Goal: Information Seeking & Learning: Learn about a topic

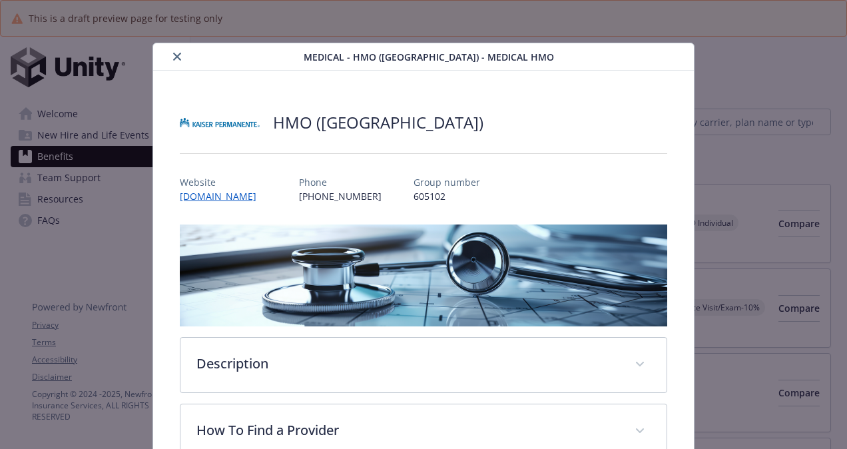
scroll to position [40, 0]
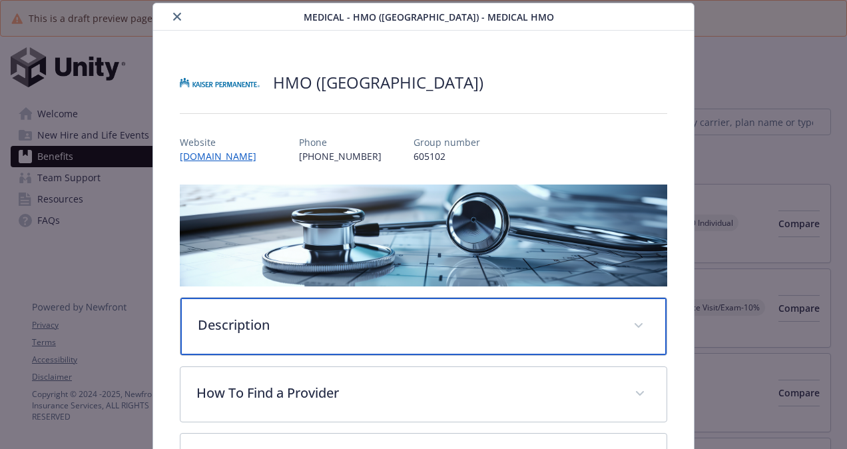
click at [345, 315] on p "Description" at bounding box center [408, 325] width 420 height 20
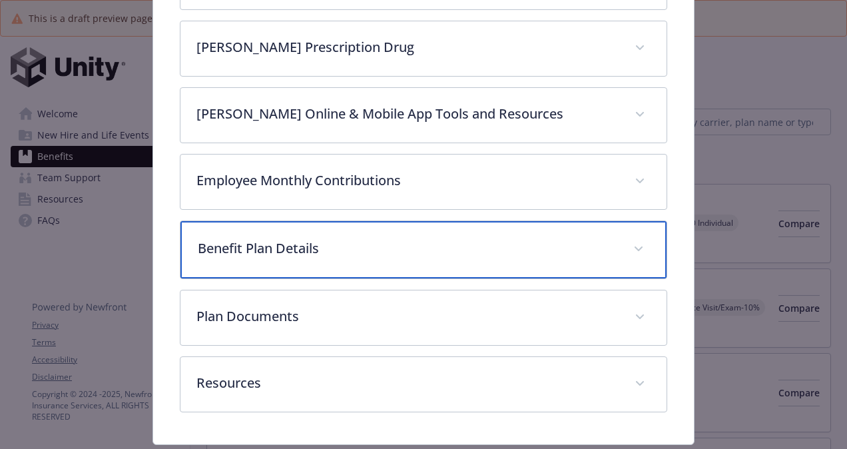
scroll to position [775, 0]
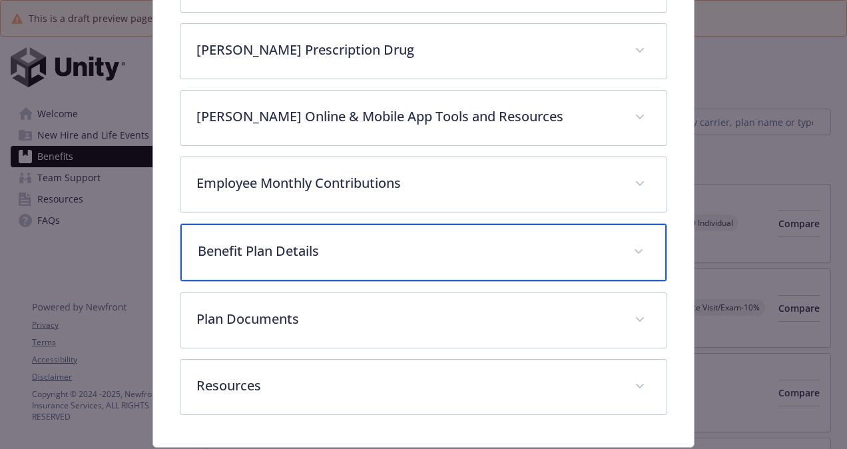
click at [350, 224] on div "Benefit Plan Details" at bounding box center [424, 252] width 486 height 57
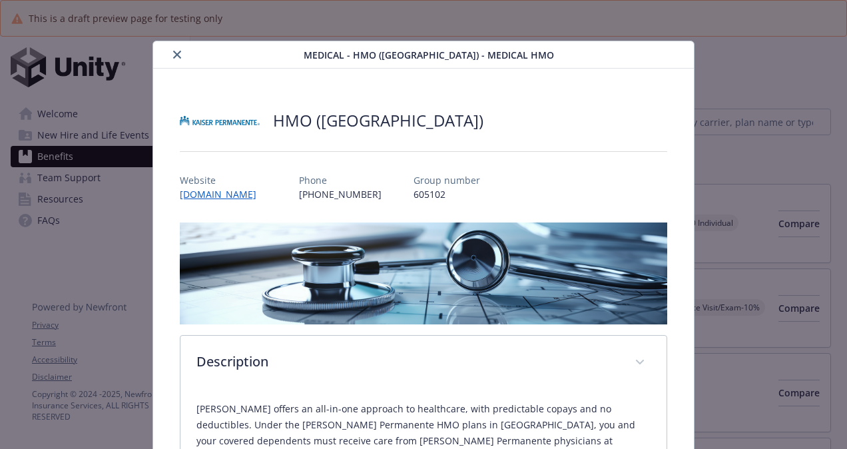
scroll to position [0, 0]
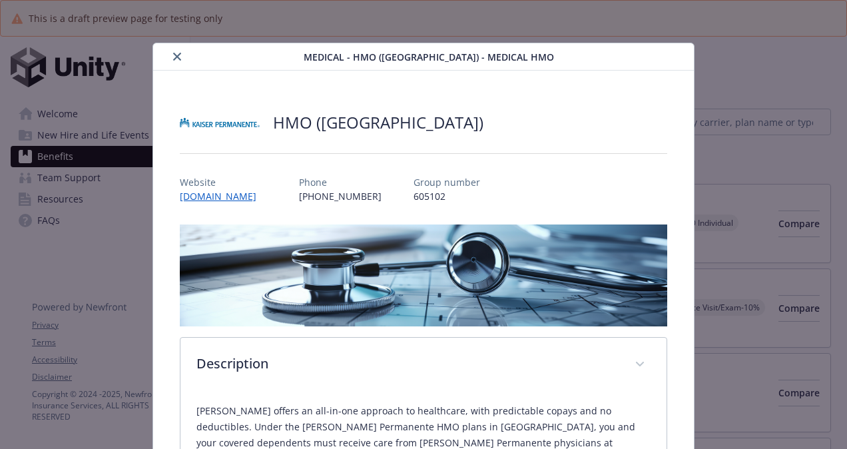
click at [173, 53] on icon "close" at bounding box center [177, 57] width 8 height 8
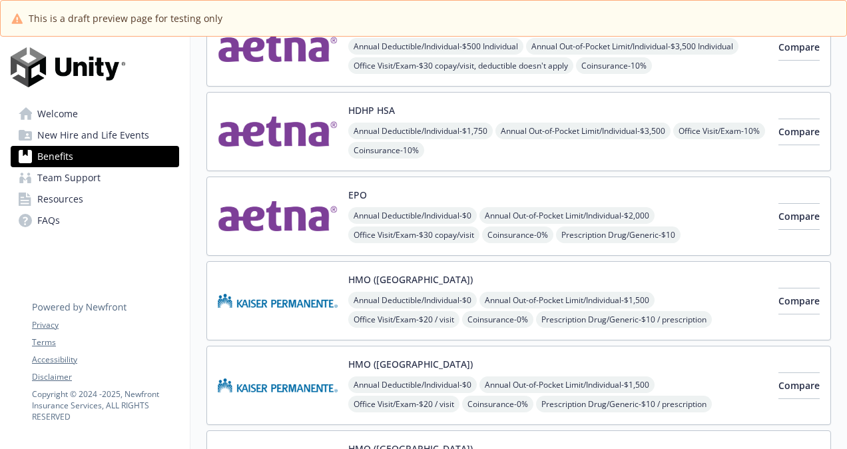
scroll to position [177, 0]
click at [256, 390] on img at bounding box center [278, 384] width 120 height 57
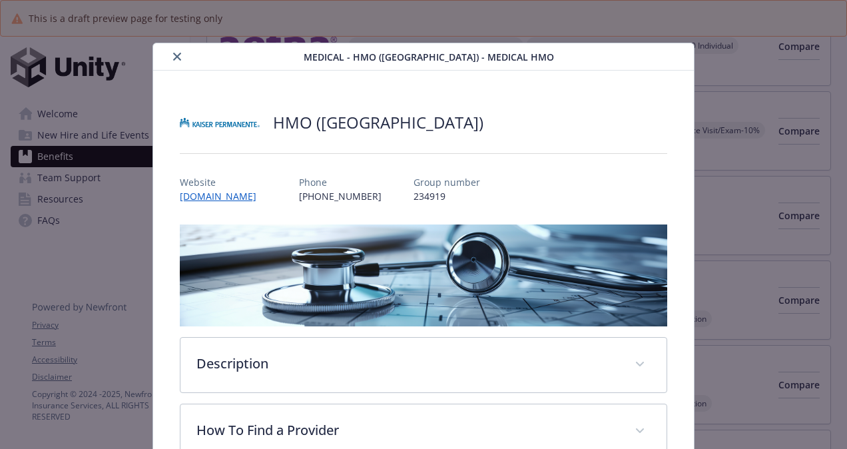
scroll to position [40, 0]
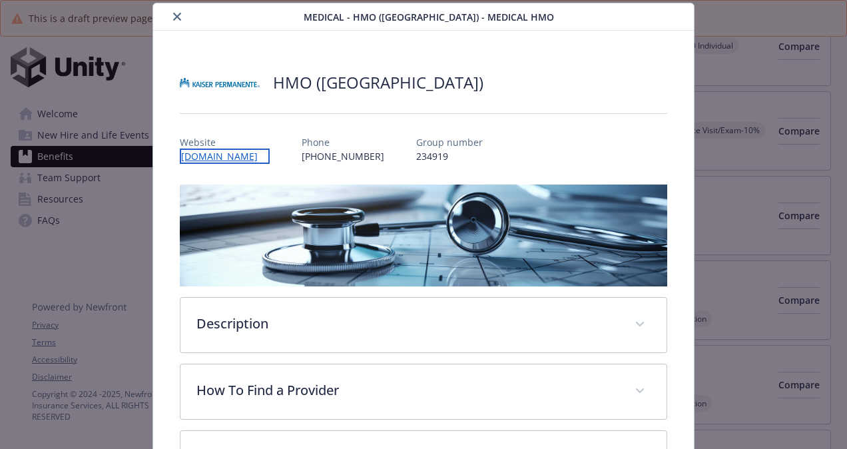
click at [199, 157] on link "[DOMAIN_NAME]" at bounding box center [225, 156] width 90 height 15
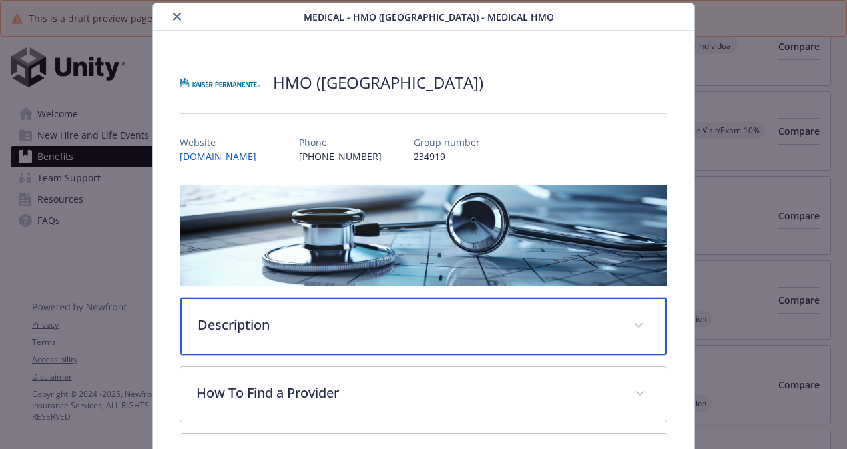
click at [273, 320] on p "Description" at bounding box center [408, 325] width 420 height 20
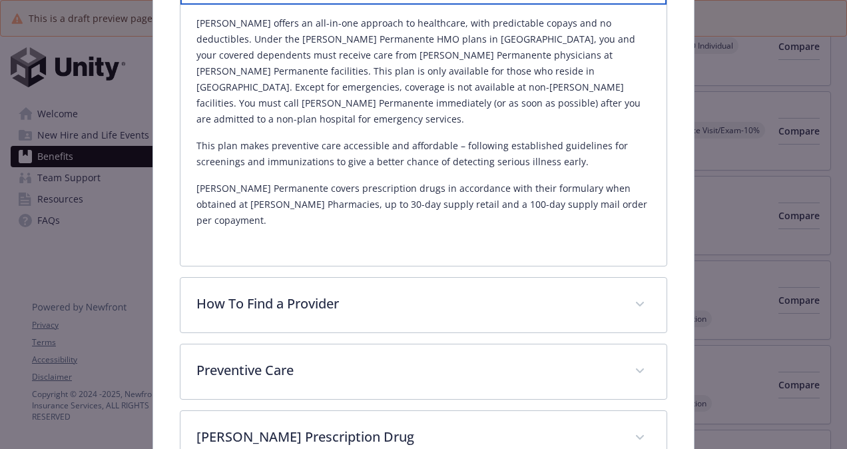
scroll to position [392, 0]
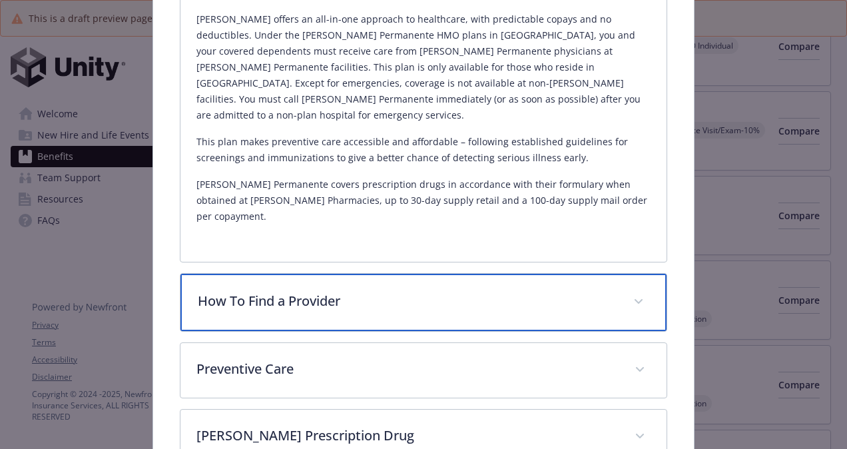
click at [414, 291] on p "How To Find a Provider" at bounding box center [408, 301] width 420 height 20
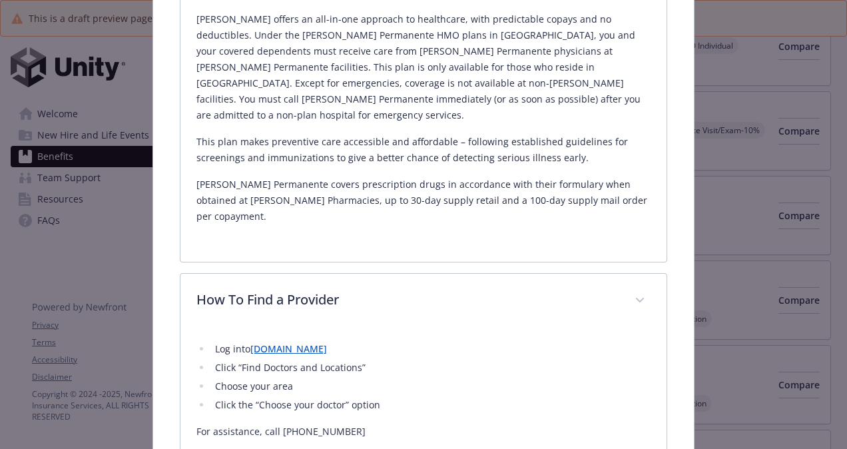
click at [258, 342] on link "[DOMAIN_NAME]" at bounding box center [288, 348] width 77 height 13
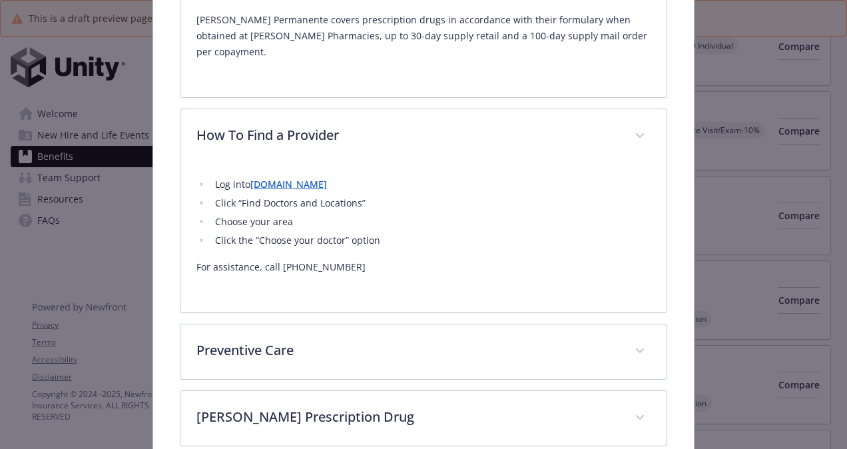
scroll to position [558, 0]
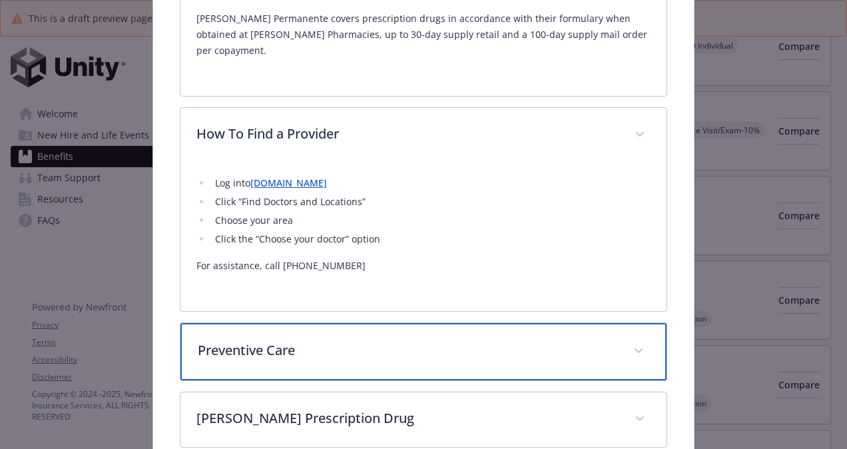
click at [378, 326] on div "Preventive Care" at bounding box center [424, 351] width 486 height 57
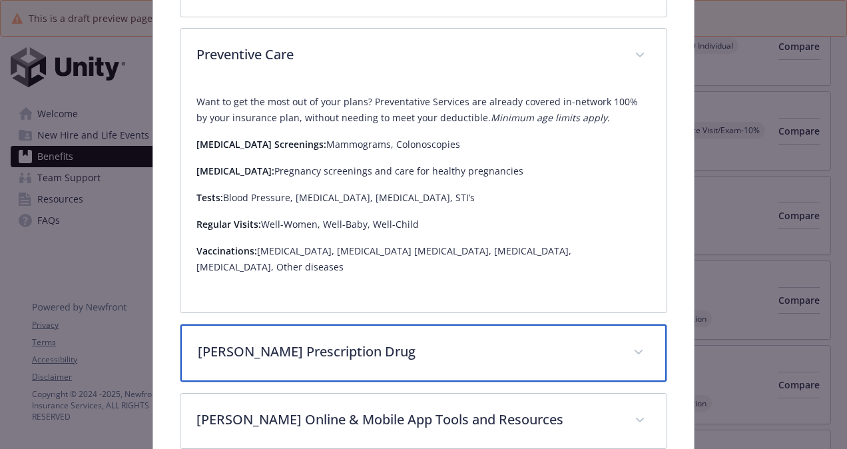
scroll to position [851, 0]
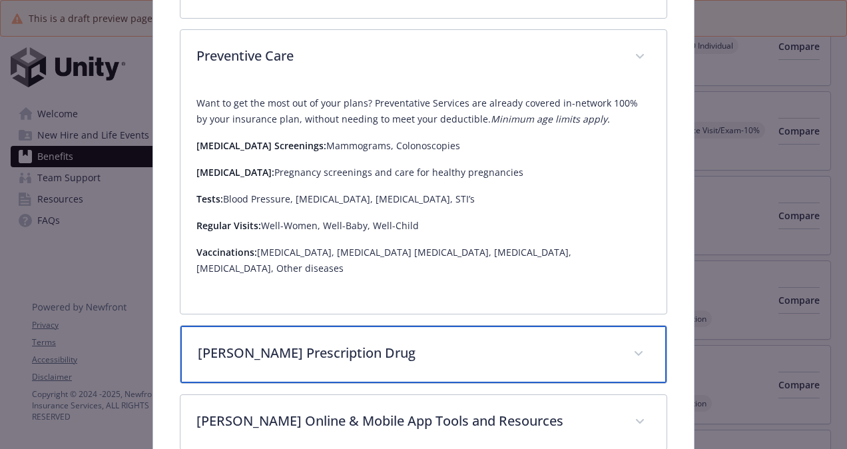
click at [382, 343] on p "[PERSON_NAME] Prescription Drug" at bounding box center [408, 353] width 420 height 20
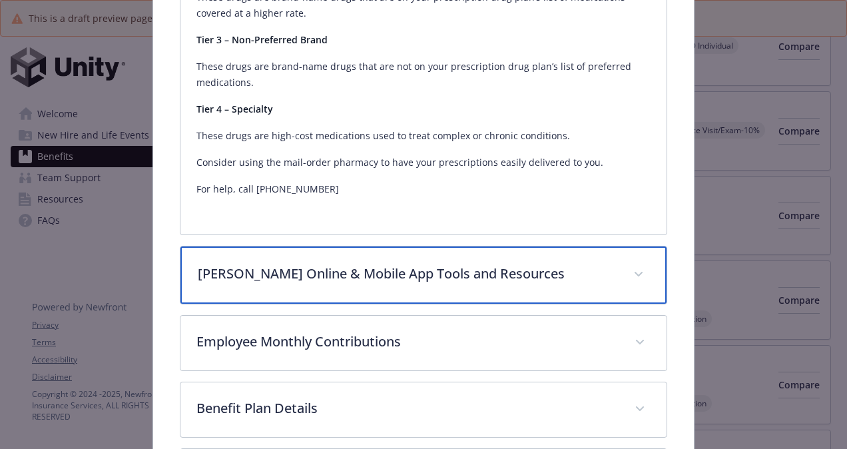
scroll to position [1404, 0]
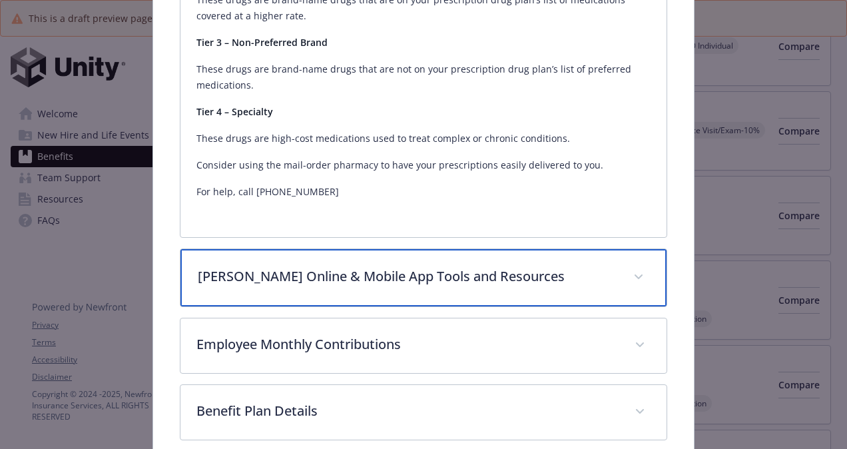
click at [391, 266] on p "[PERSON_NAME] Online & Mobile App Tools and Resources" at bounding box center [408, 276] width 420 height 20
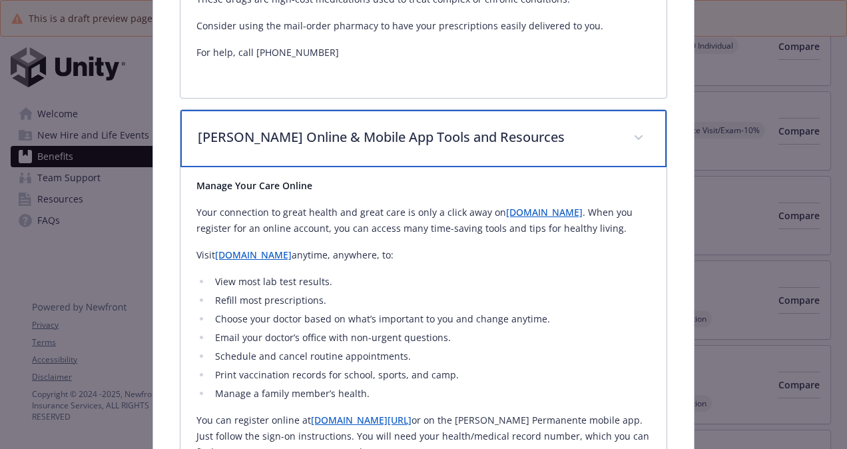
scroll to position [1555, 0]
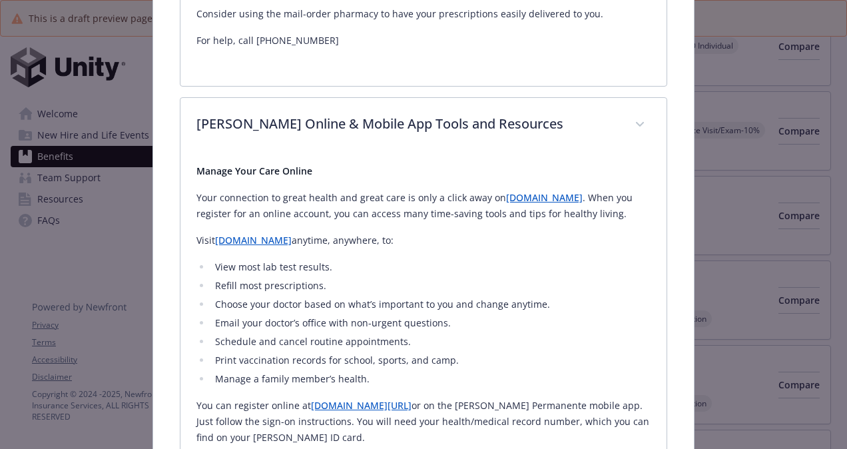
click at [509, 191] on link "[DOMAIN_NAME]" at bounding box center [544, 197] width 77 height 13
click at [232, 234] on link "[DOMAIN_NAME]" at bounding box center [253, 240] width 77 height 13
click at [334, 399] on link "[DOMAIN_NAME][URL]" at bounding box center [361, 405] width 101 height 13
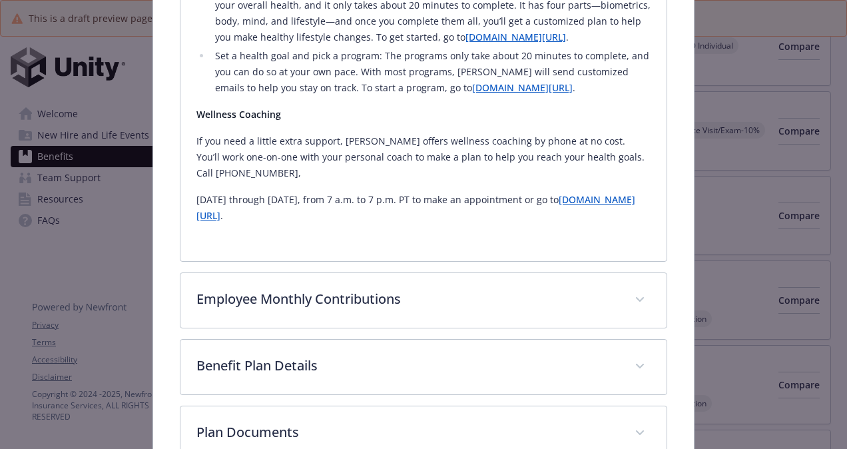
scroll to position [2364, 0]
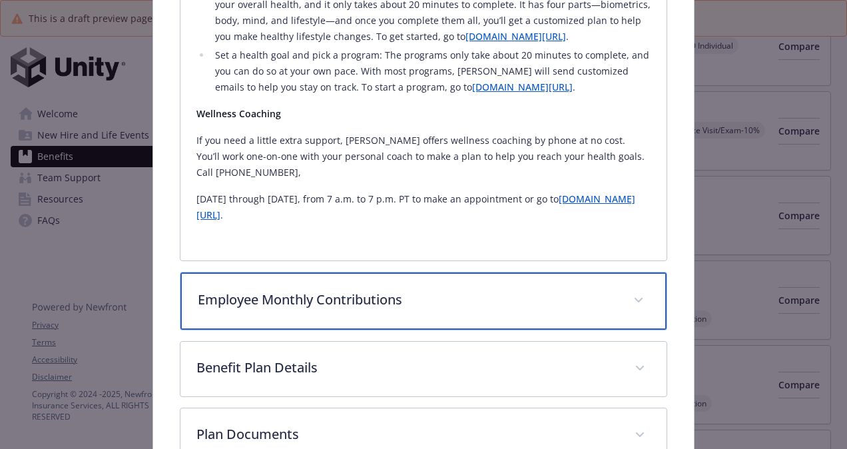
click at [234, 290] on p "Employee Monthly Contributions" at bounding box center [408, 300] width 420 height 20
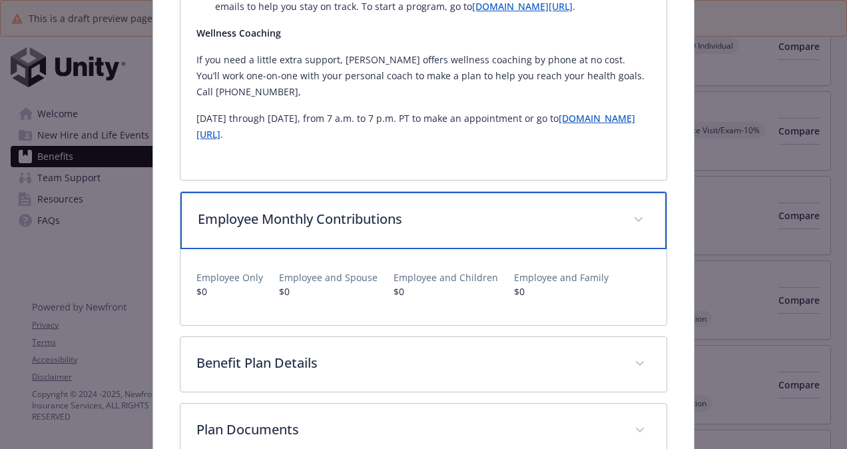
scroll to position [2445, 0]
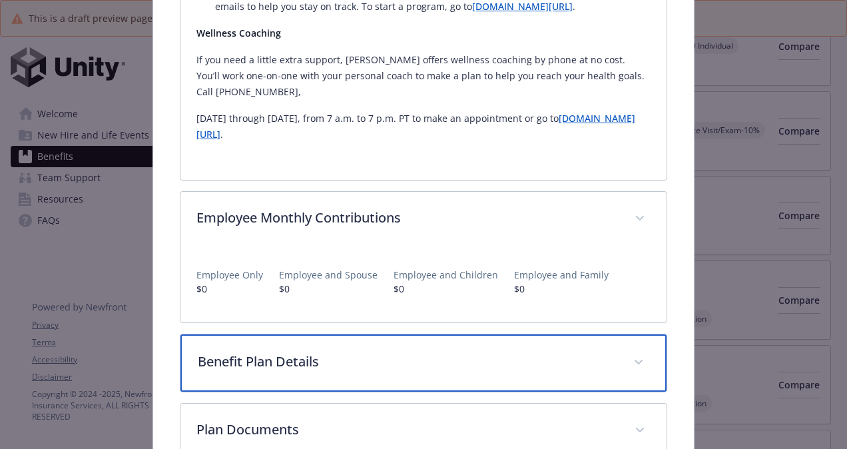
click at [343, 352] on p "Benefit Plan Details" at bounding box center [408, 362] width 420 height 20
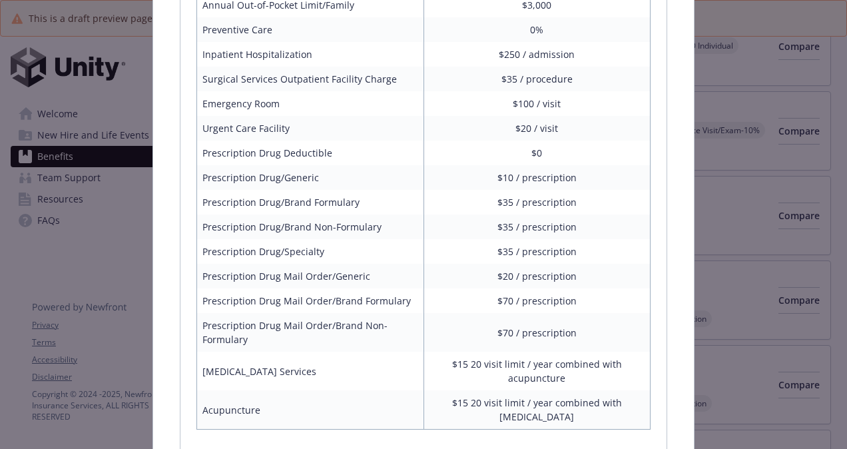
scroll to position [3092, 0]
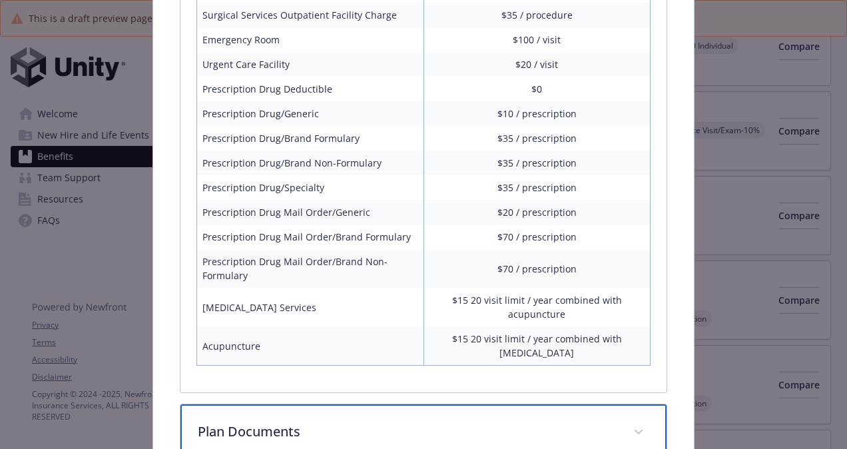
click at [396, 422] on p "Plan Documents" at bounding box center [408, 432] width 420 height 20
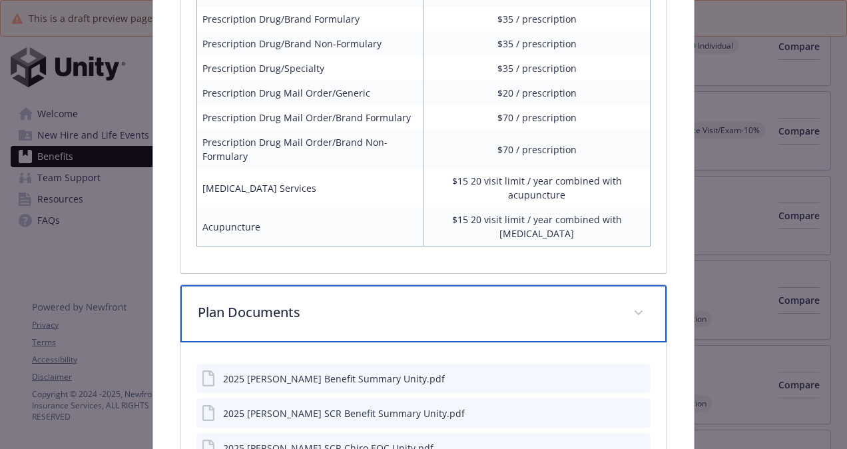
scroll to position [3210, 0]
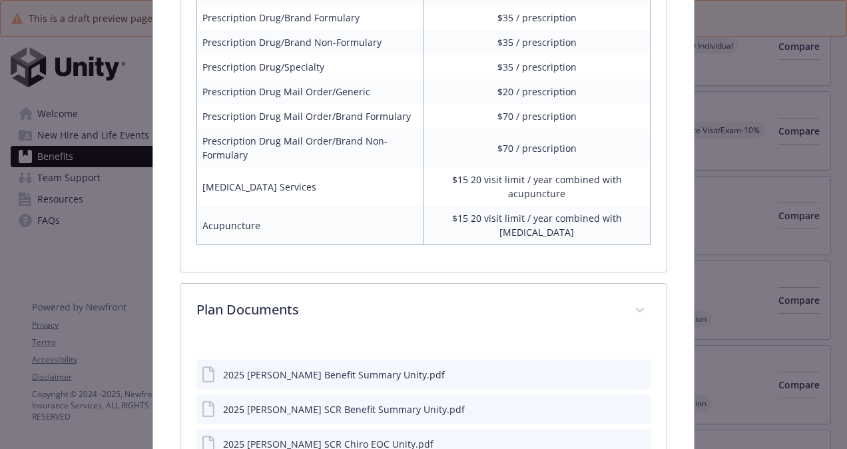
click at [633, 404] on icon "preview file" at bounding box center [638, 408] width 12 height 9
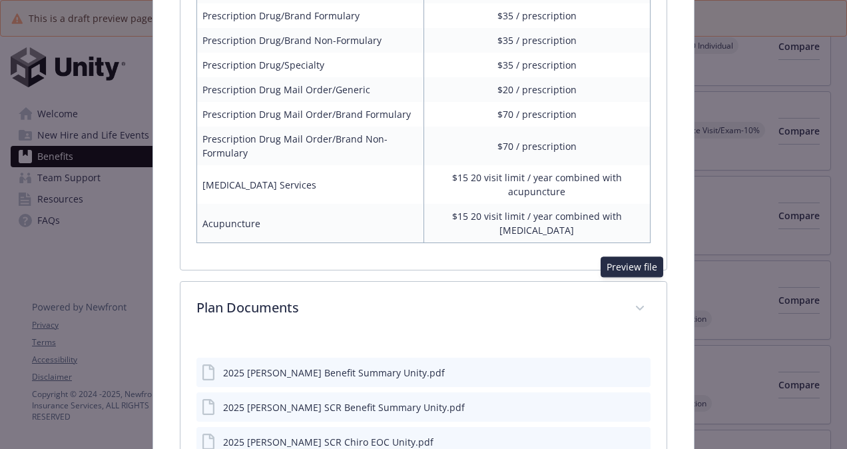
click at [633, 367] on icon "preview file" at bounding box center [638, 371] width 12 height 9
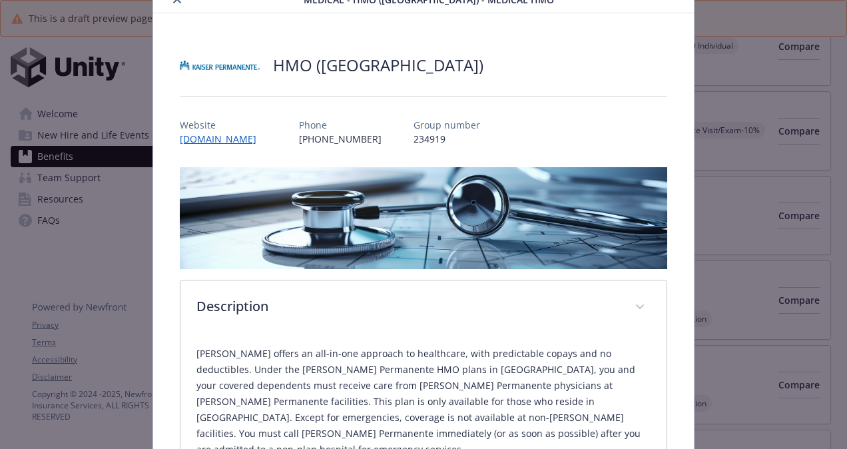
scroll to position [0, 0]
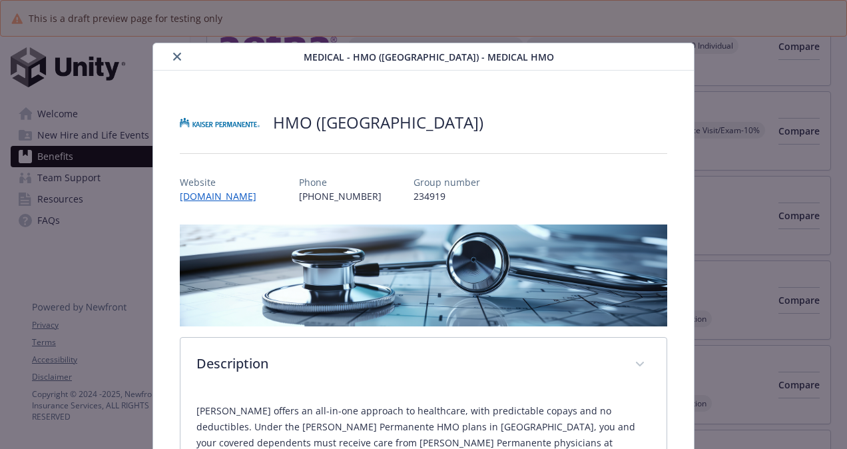
click at [175, 55] on icon "close" at bounding box center [177, 57] width 8 height 8
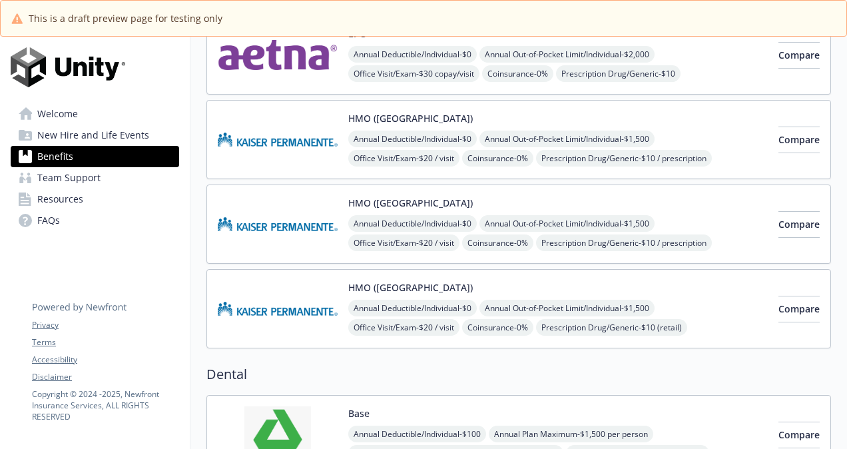
scroll to position [338, 0]
click at [273, 304] on img at bounding box center [278, 308] width 120 height 57
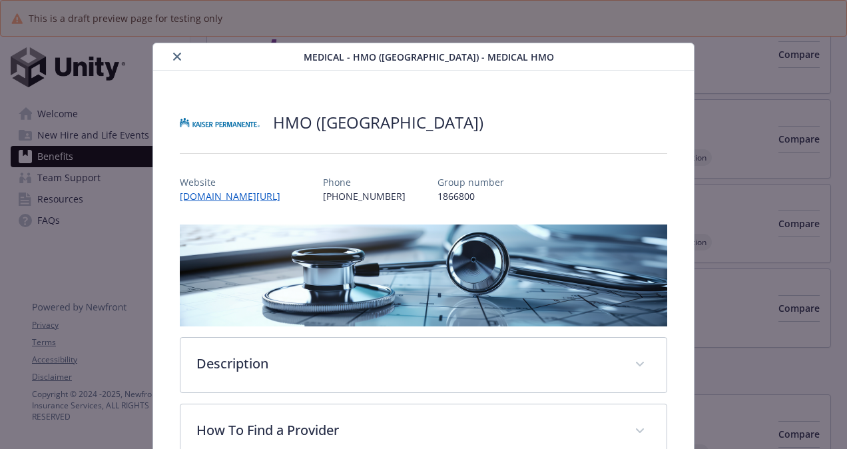
scroll to position [40, 0]
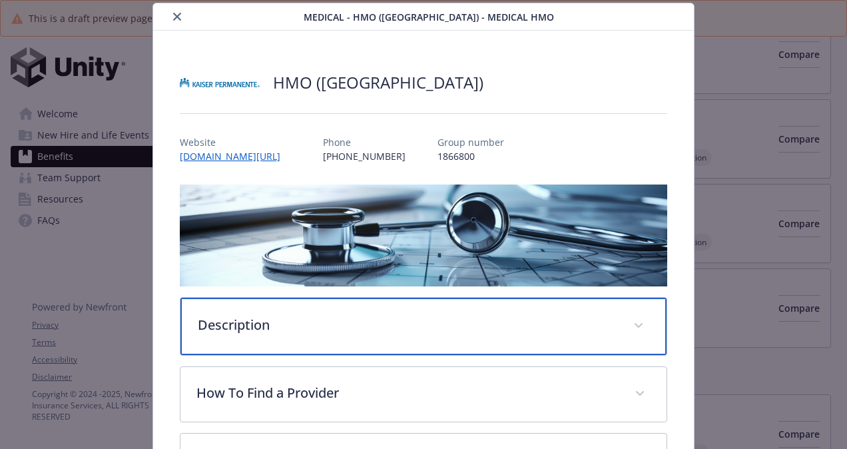
click at [264, 318] on p "Description" at bounding box center [408, 325] width 420 height 20
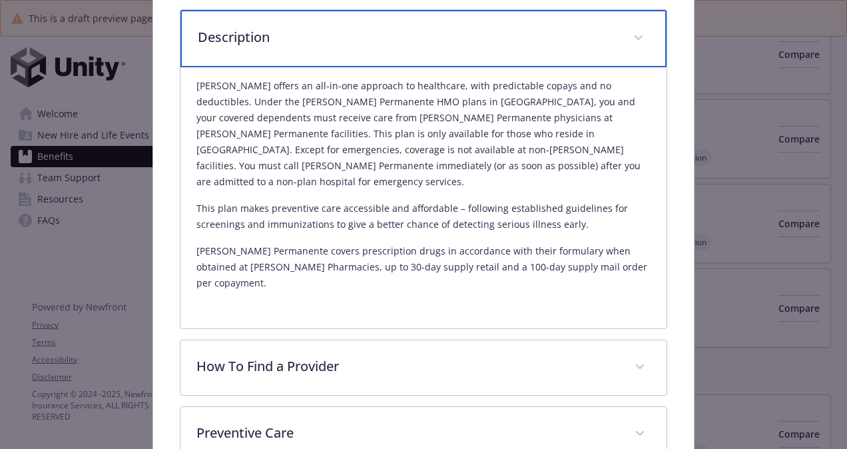
scroll to position [328, 0]
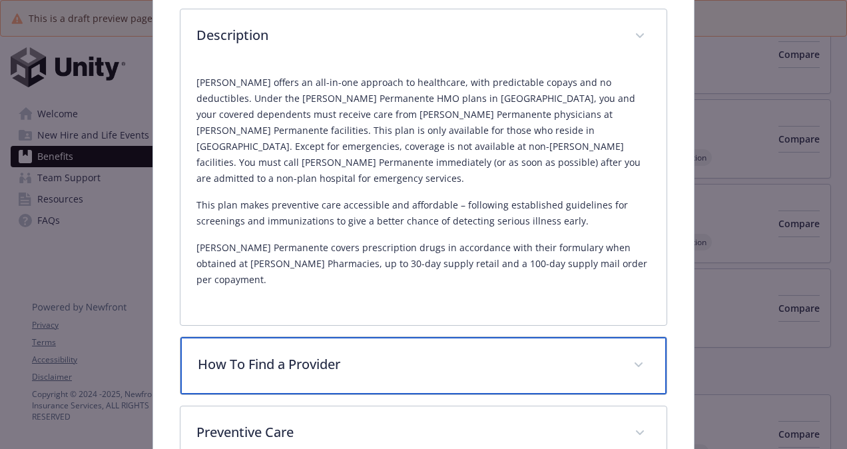
click at [258, 340] on div "How To Find a Provider" at bounding box center [424, 365] width 486 height 57
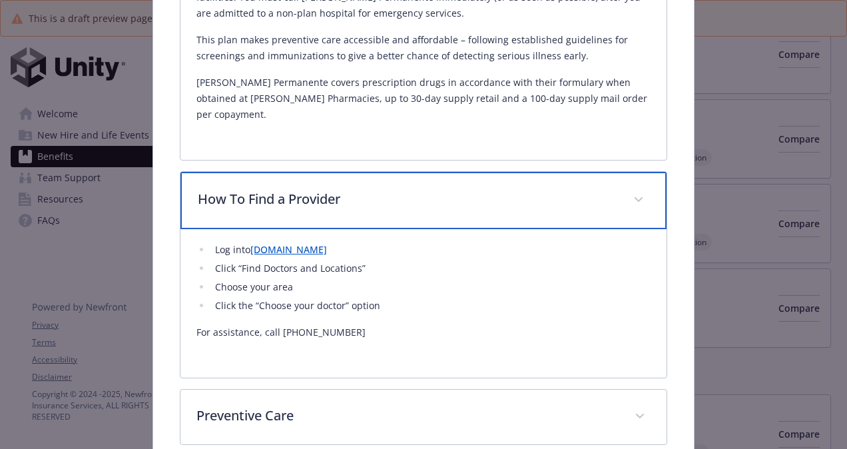
scroll to position [494, 0]
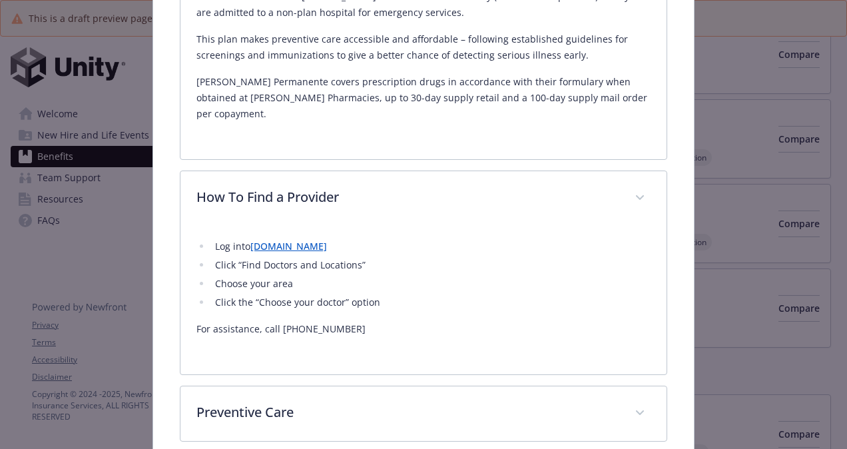
click at [293, 240] on link "[DOMAIN_NAME]" at bounding box center [288, 246] width 77 height 13
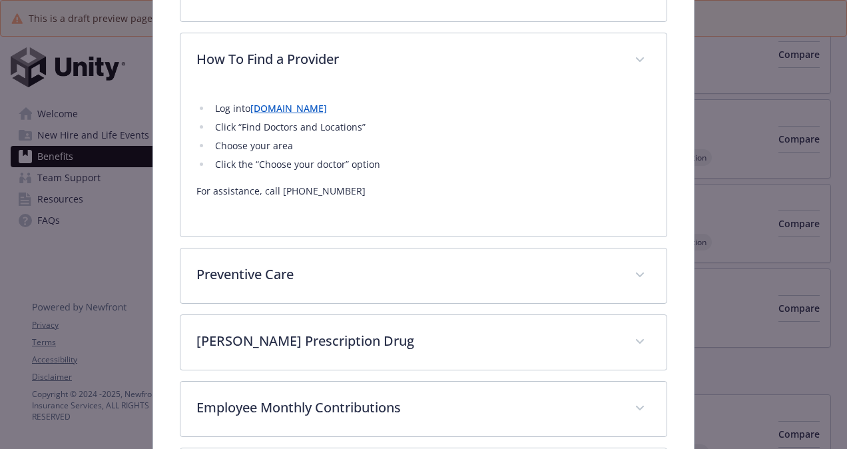
scroll to position [633, 0]
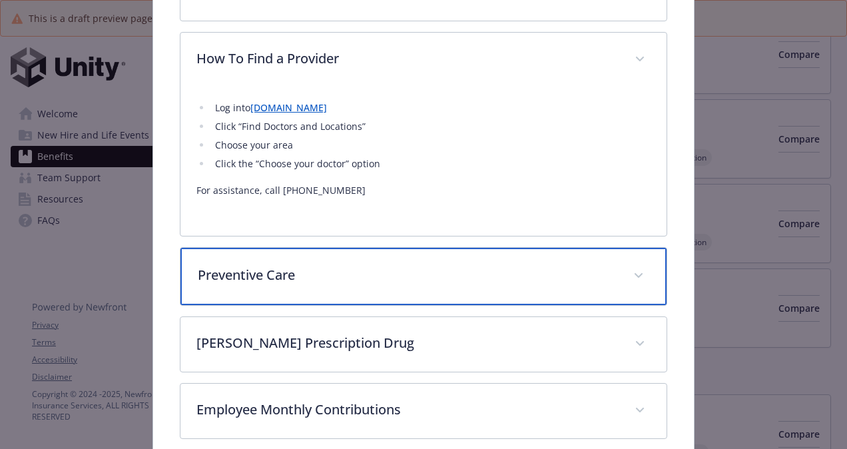
click at [304, 250] on div "Preventive Care" at bounding box center [424, 276] width 486 height 57
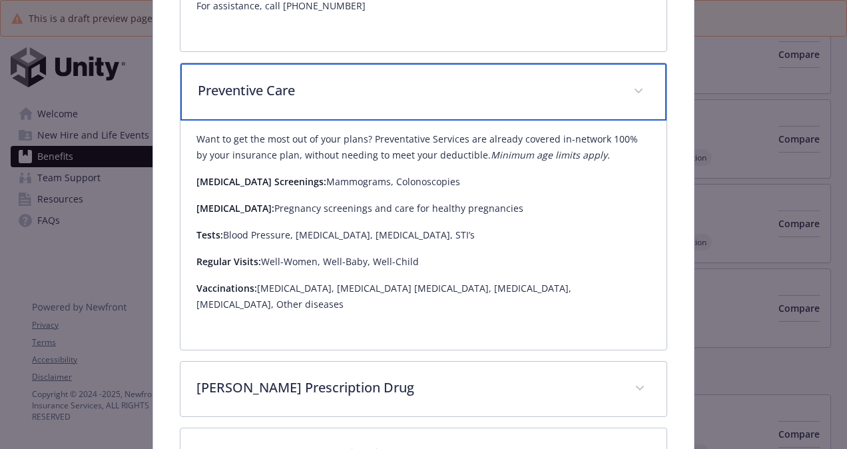
scroll to position [818, 0]
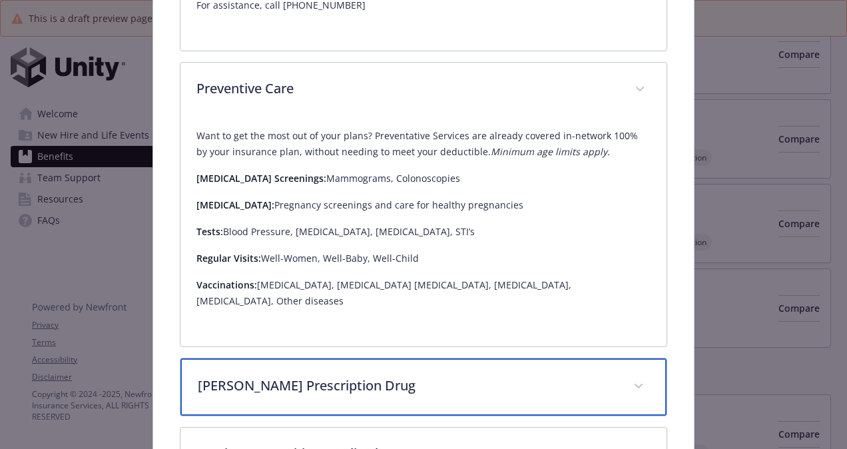
click at [240, 376] on p "[PERSON_NAME] Prescription Drug" at bounding box center [408, 386] width 420 height 20
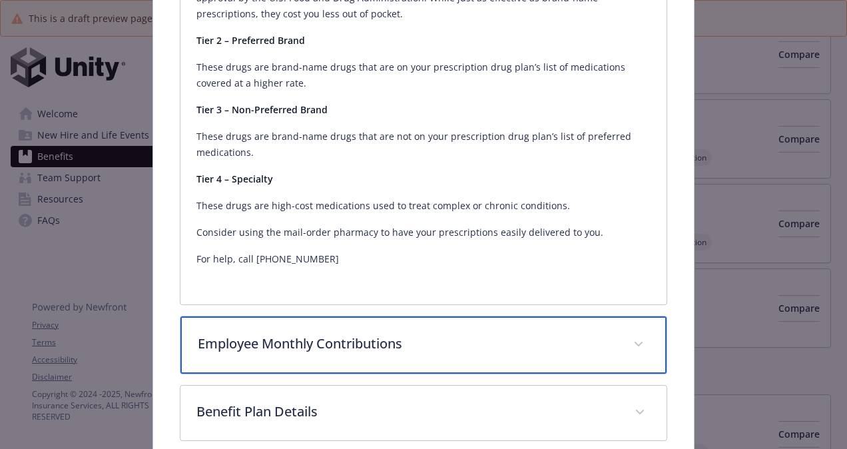
scroll to position [1334, 0]
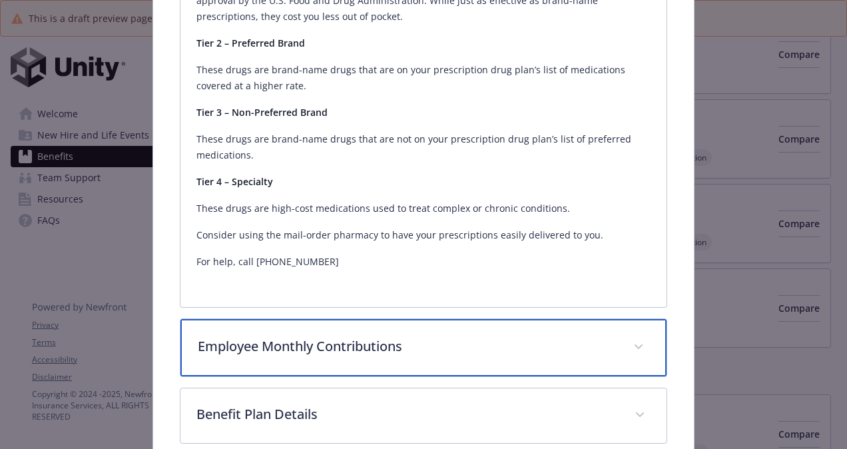
click at [252, 336] on p "Employee Monthly Contributions" at bounding box center [408, 346] width 420 height 20
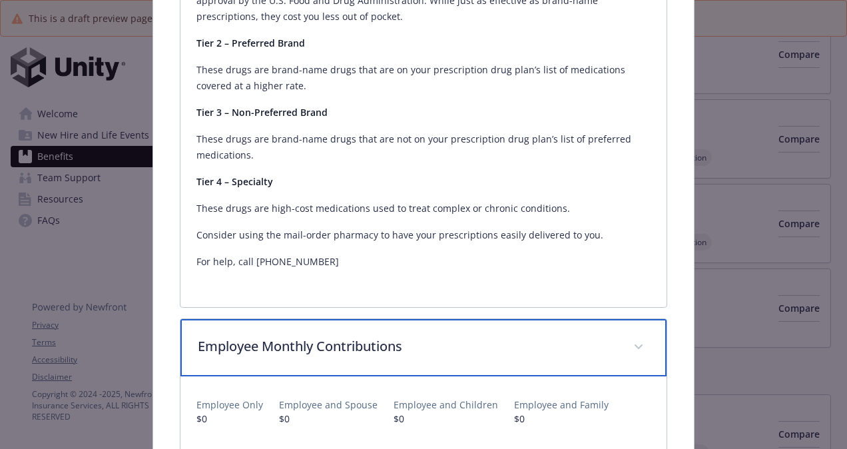
scroll to position [1494, 0]
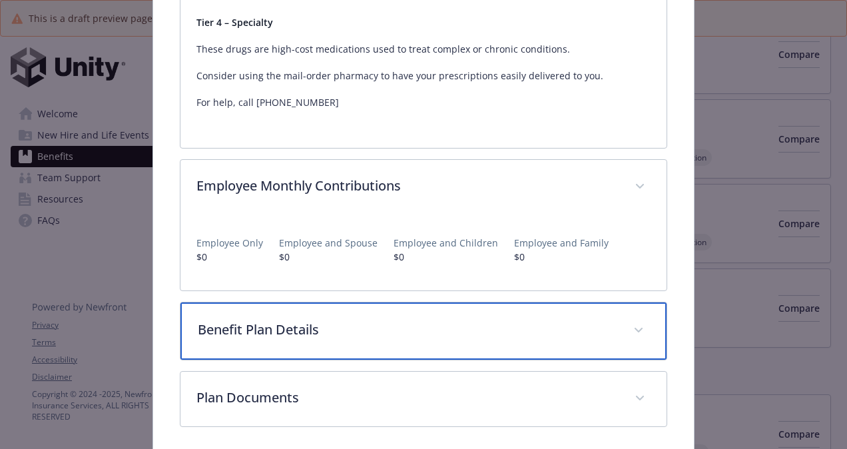
click at [253, 320] on p "Benefit Plan Details" at bounding box center [408, 330] width 420 height 20
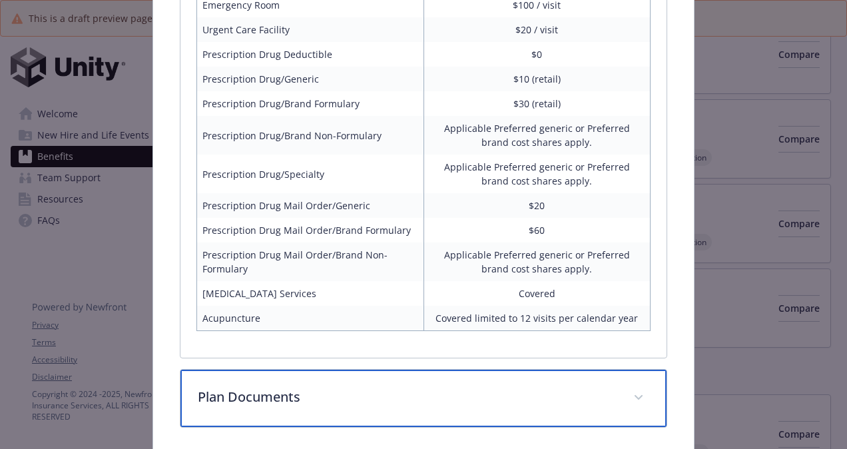
scroll to position [2138, 0]
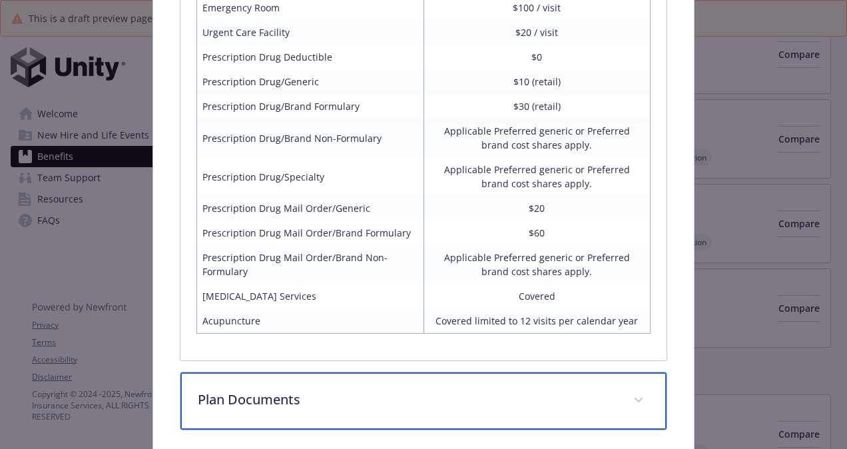
click at [346, 390] on p "Plan Documents" at bounding box center [408, 400] width 420 height 20
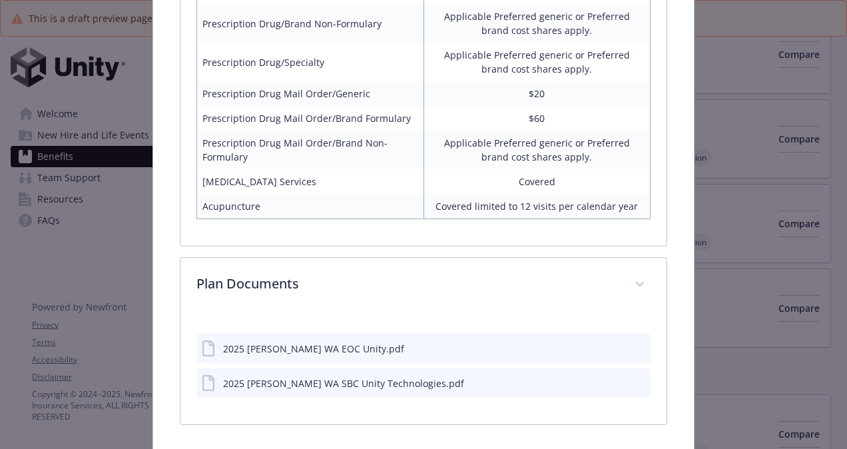
scroll to position [2250, 0]
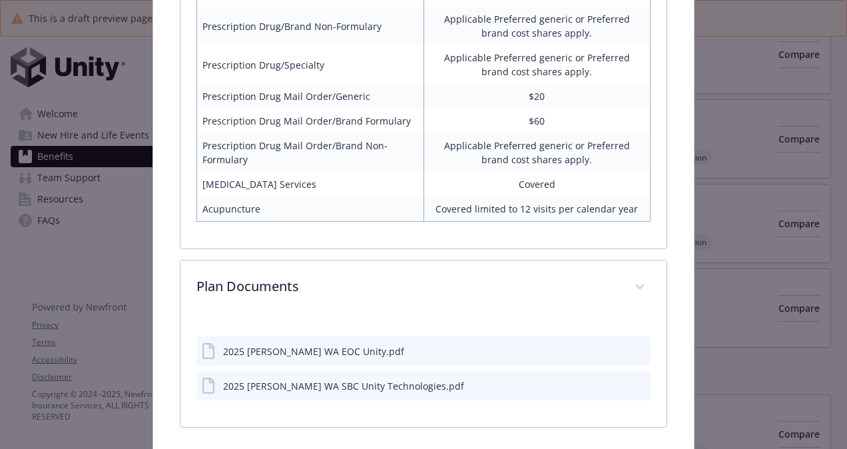
click at [632, 380] on icon "preview file" at bounding box center [638, 384] width 12 height 9
click at [634, 346] on icon "preview file" at bounding box center [638, 350] width 12 height 9
